Goal: Check status

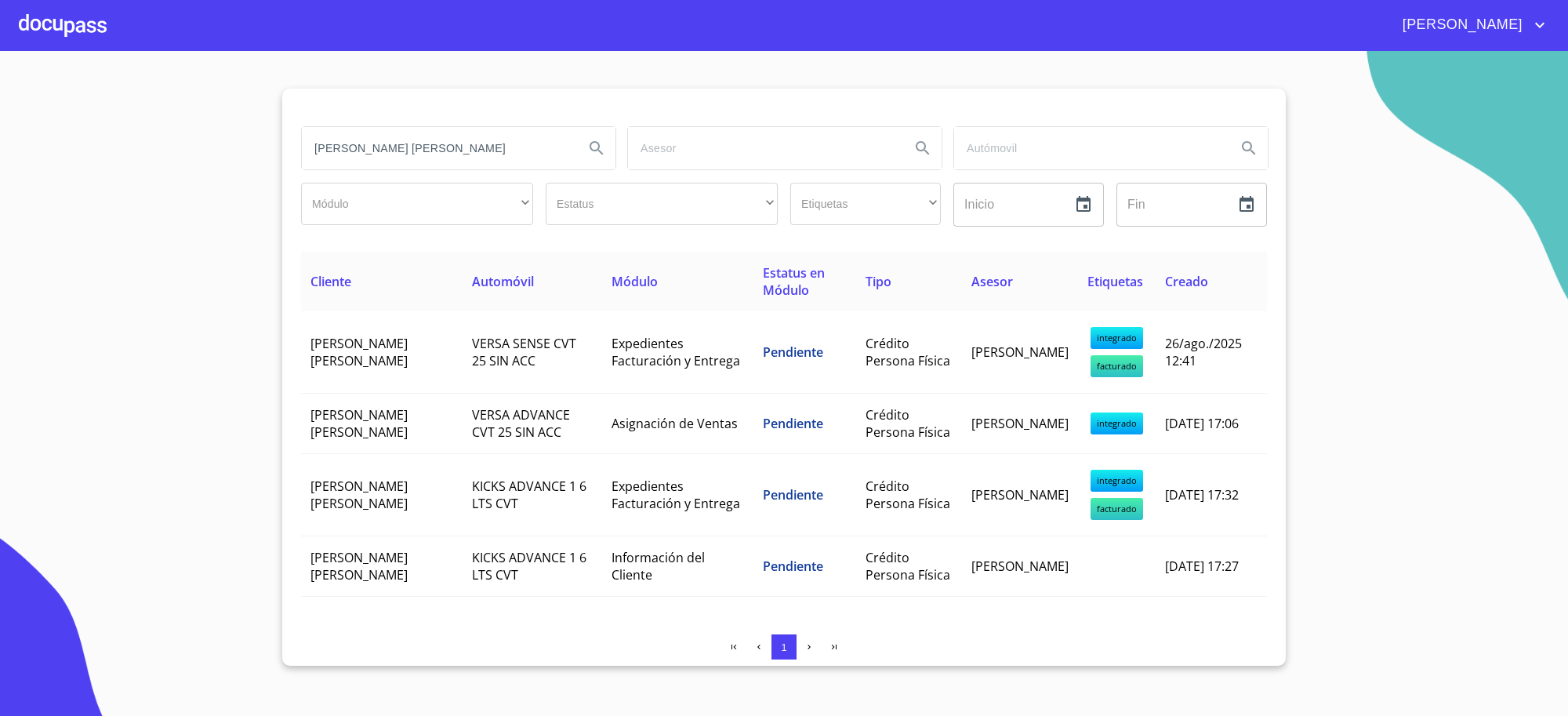
click at [432, 130] on input "[PERSON_NAME] [PERSON_NAME]" at bounding box center [436, 147] width 270 height 42
type input "[PERSON_NAME] [PERSON_NAME]"
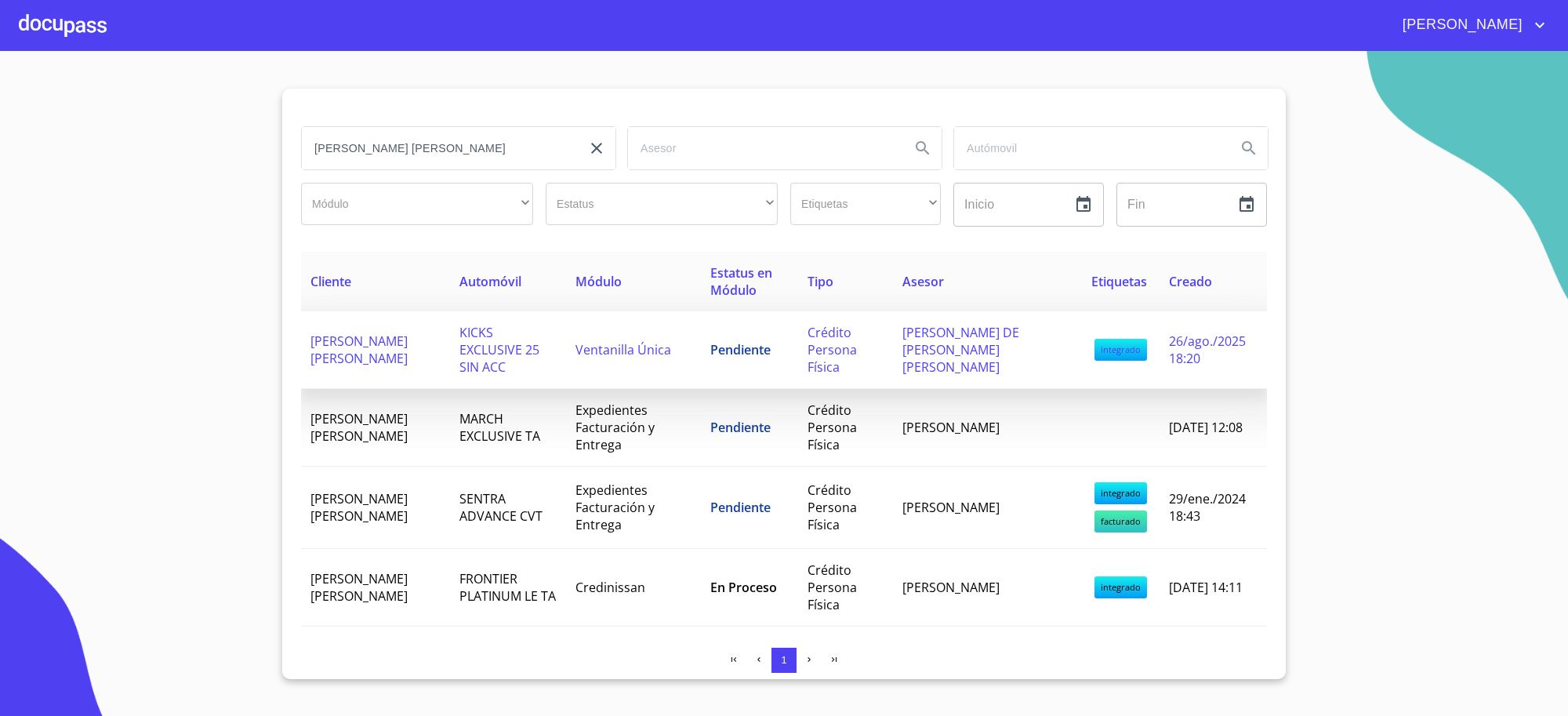
click at [696, 356] on td "Ventanilla Única" at bounding box center [634, 350] width 135 height 78
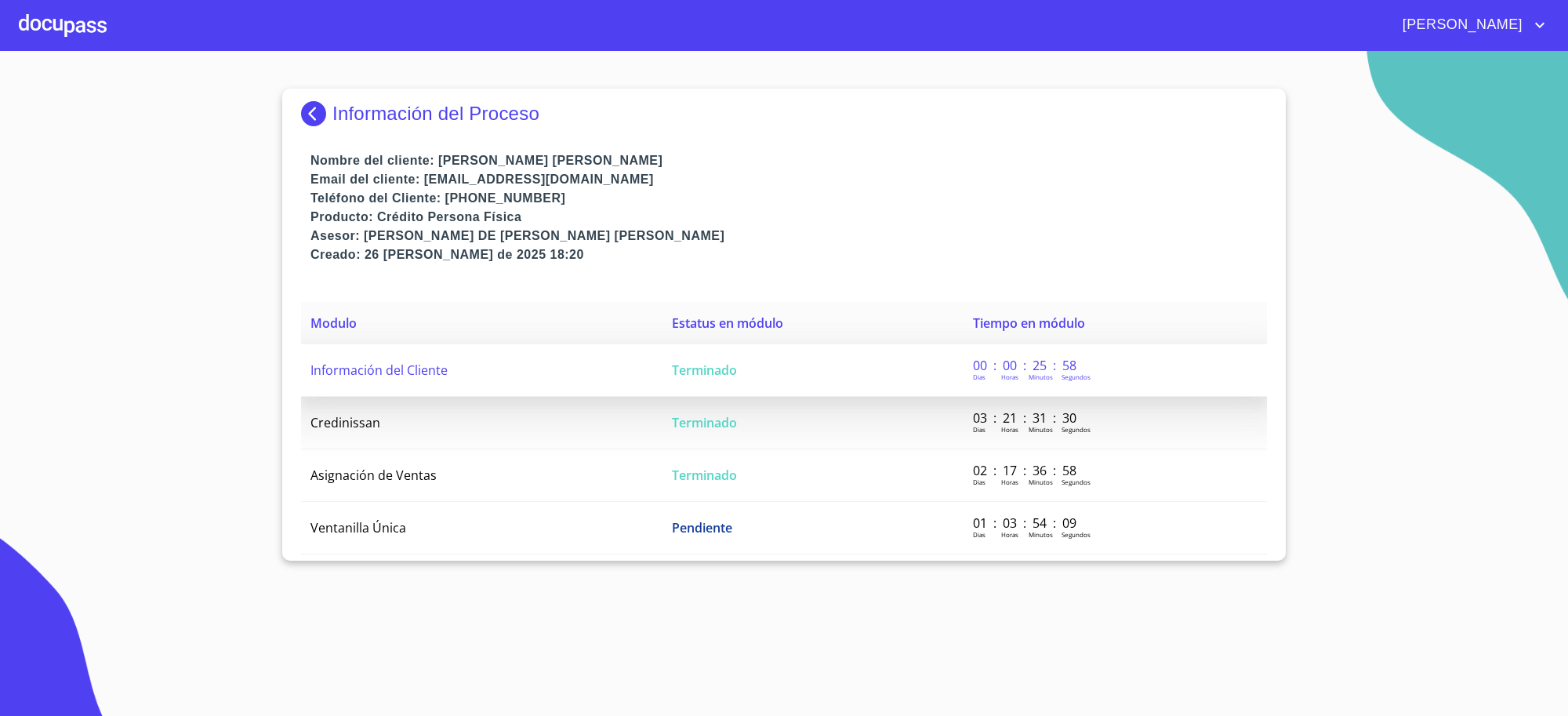
click at [696, 359] on td "Terminado" at bounding box center [813, 371] width 301 height 52
